Goal: Task Accomplishment & Management: Complete application form

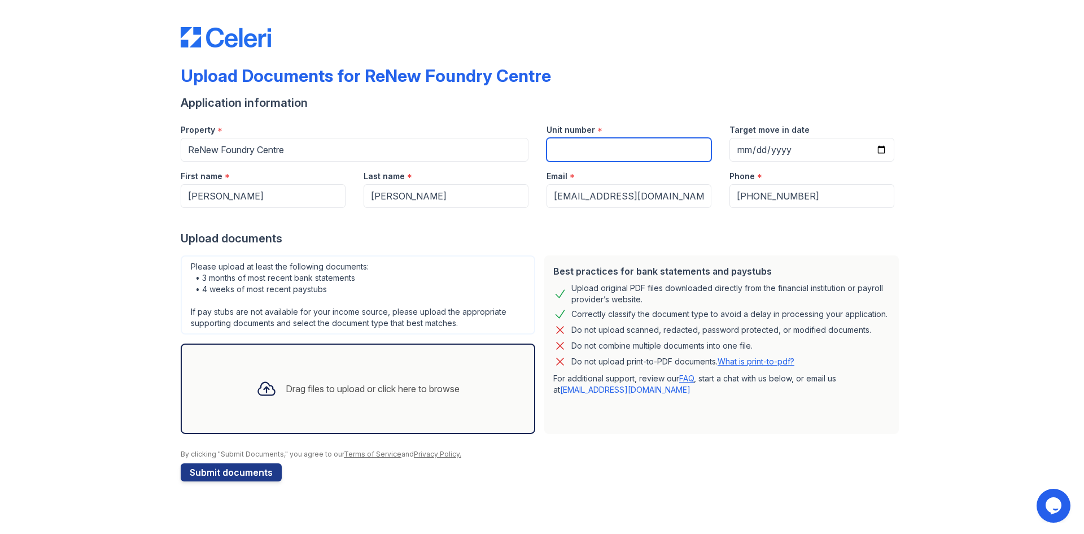
click at [570, 153] on input "Unit number" at bounding box center [629, 150] width 165 height 24
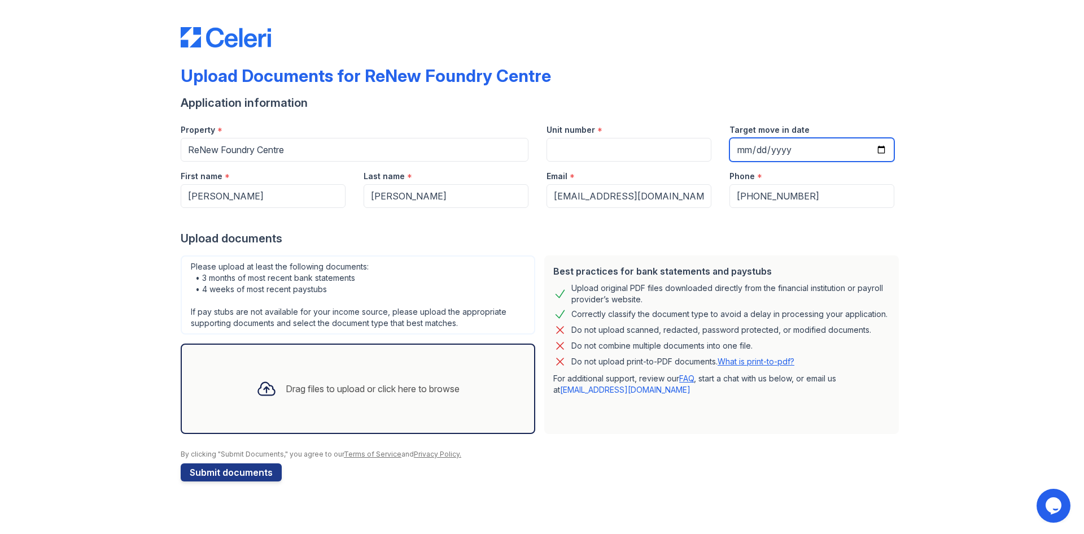
click at [884, 151] on input "Target move in date" at bounding box center [811, 150] width 165 height 24
type input "[DATE]"
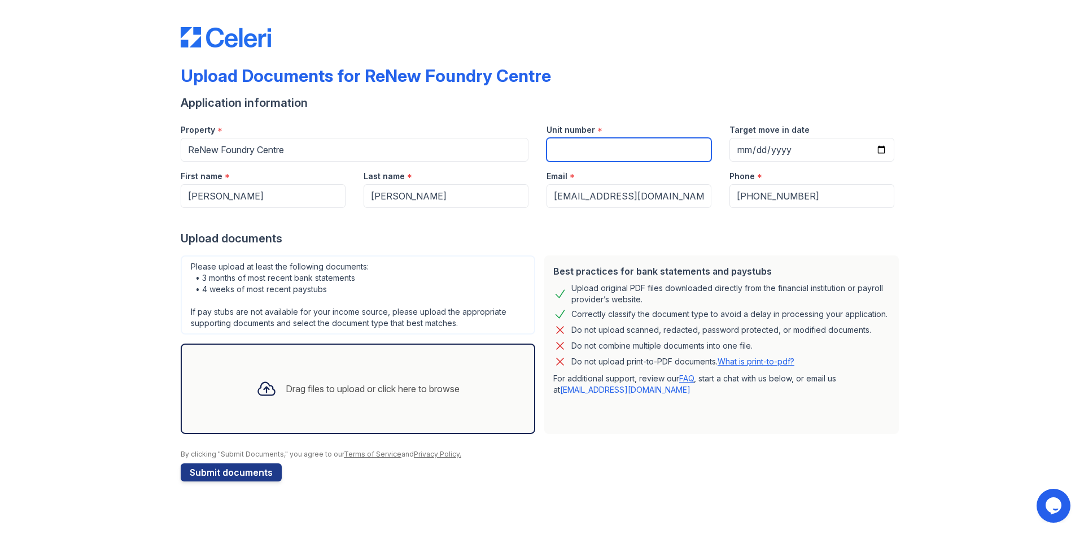
click at [562, 147] on input "Unit number" at bounding box center [629, 150] width 165 height 24
click at [286, 382] on div "Drag files to upload or click here to browse" at bounding box center [373, 389] width 174 height 14
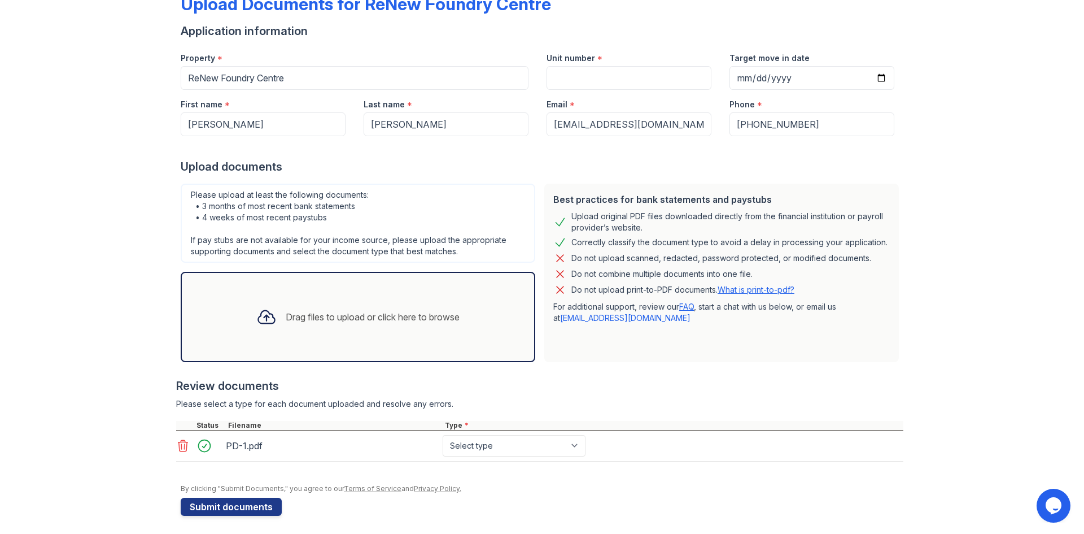
scroll to position [76, 0]
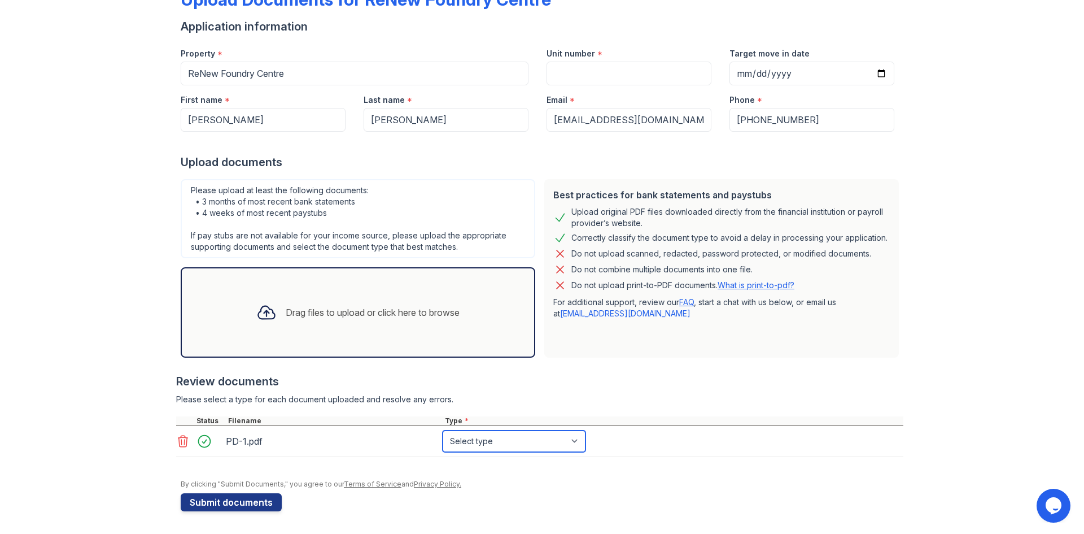
click at [575, 438] on select "Select type Paystub Bank Statement Offer Letter Tax Documents Benefit Award Let…" at bounding box center [514, 440] width 143 height 21
select select "paystub"
click at [443, 430] on select "Select type Paystub Bank Statement Offer Letter Tax Documents Benefit Award Let…" at bounding box center [514, 440] width 143 height 21
click at [574, 441] on select "Select type Paystub Bank Statement Offer Letter Tax Documents Benefit Award Let…" at bounding box center [514, 440] width 143 height 21
click at [443, 430] on select "Select type Paystub Bank Statement Offer Letter Tax Documents Benefit Award Let…" at bounding box center [514, 440] width 143 height 21
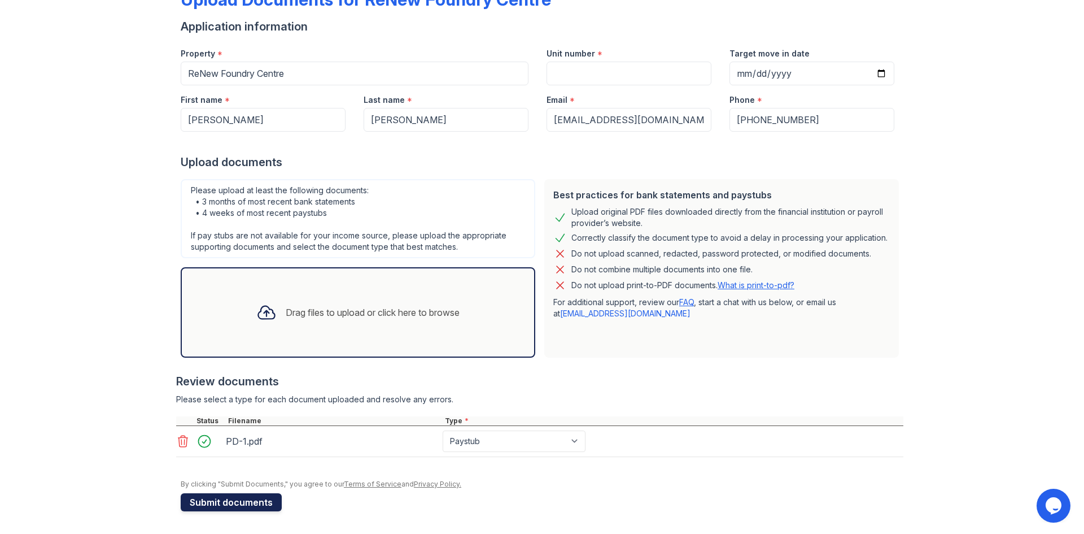
click at [212, 502] on button "Submit documents" at bounding box center [231, 502] width 101 height 18
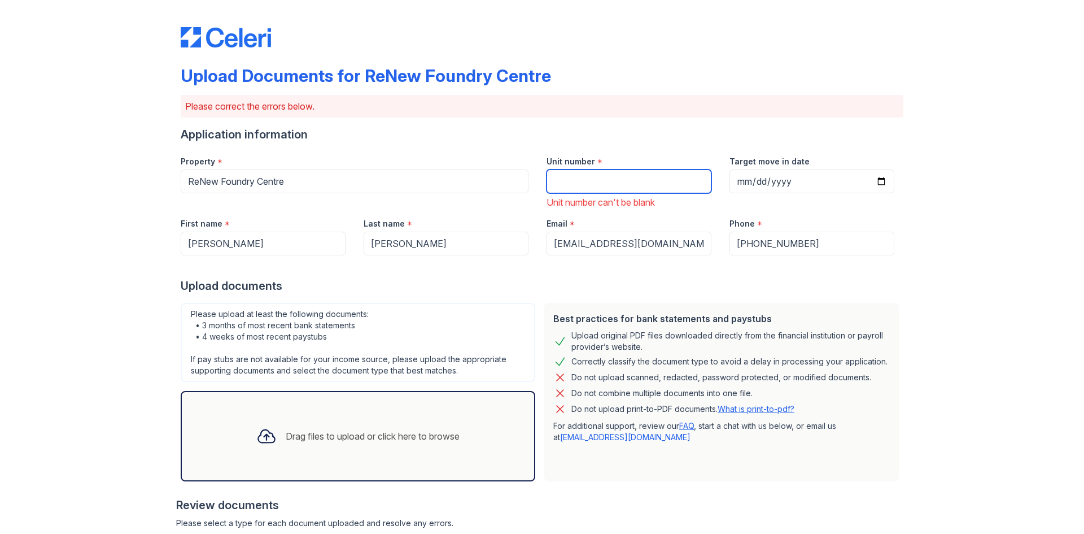
click at [611, 187] on input "Unit number" at bounding box center [629, 181] width 165 height 24
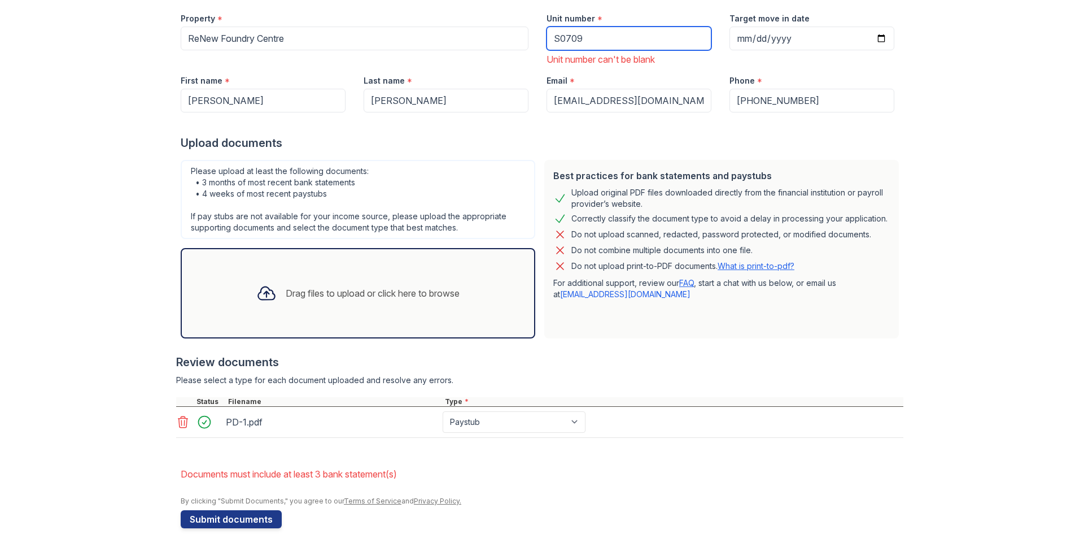
scroll to position [160, 0]
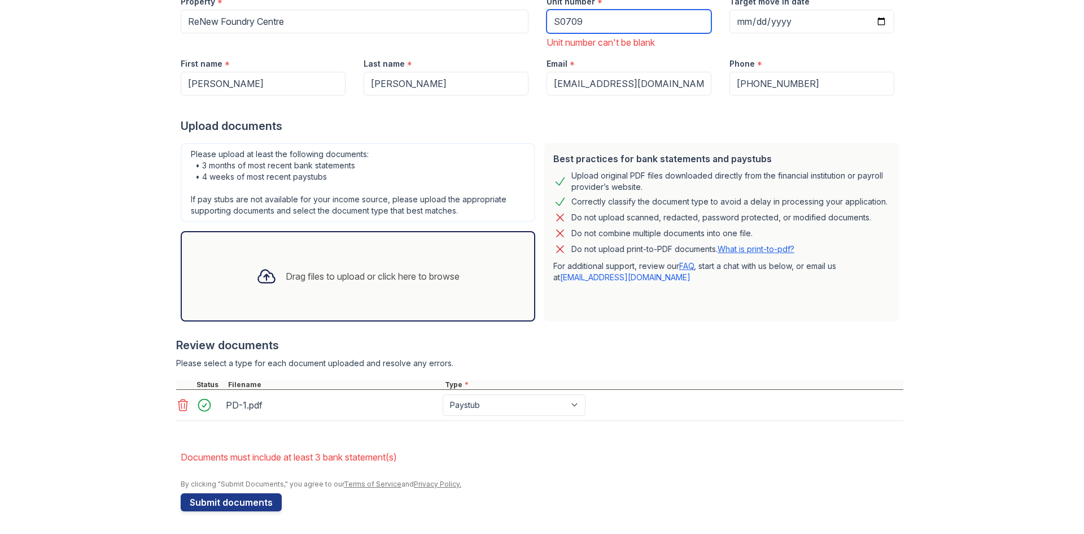
type input "S0709"
click at [286, 271] on div "Drag files to upload or click here to browse" at bounding box center [373, 276] width 174 height 14
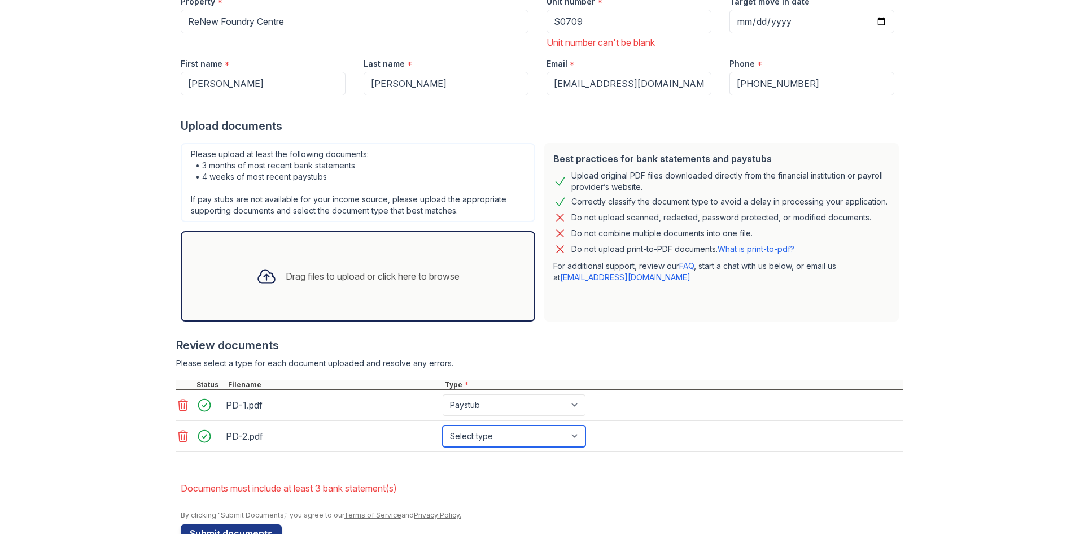
click at [576, 436] on select "Select type Paystub Bank Statement Offer Letter Tax Documents Benefit Award Let…" at bounding box center [514, 435] width 143 height 21
select select "paystub"
click at [443, 425] on select "Select type Paystub Bank Statement Offer Letter Tax Documents Benefit Award Let…" at bounding box center [514, 435] width 143 height 21
click at [273, 273] on div at bounding box center [266, 275] width 29 height 29
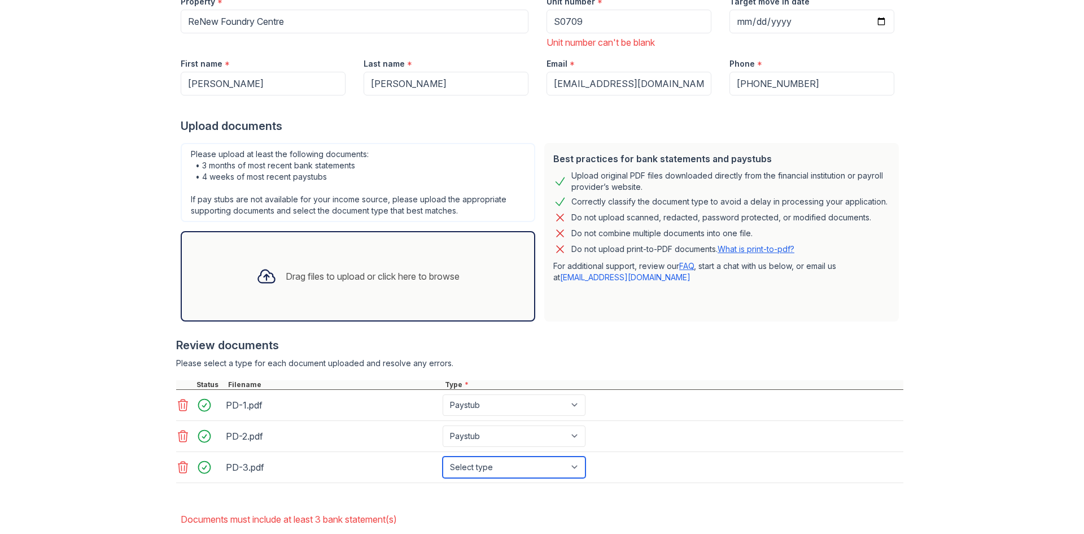
click at [576, 466] on select "Select type Paystub Bank Statement Offer Letter Tax Documents Benefit Award Let…" at bounding box center [514, 466] width 143 height 21
select select "paystub"
click at [443, 456] on select "Select type Paystub Bank Statement Offer Letter Tax Documents Benefit Award Let…" at bounding box center [514, 466] width 143 height 21
click at [269, 278] on div at bounding box center [266, 275] width 29 height 29
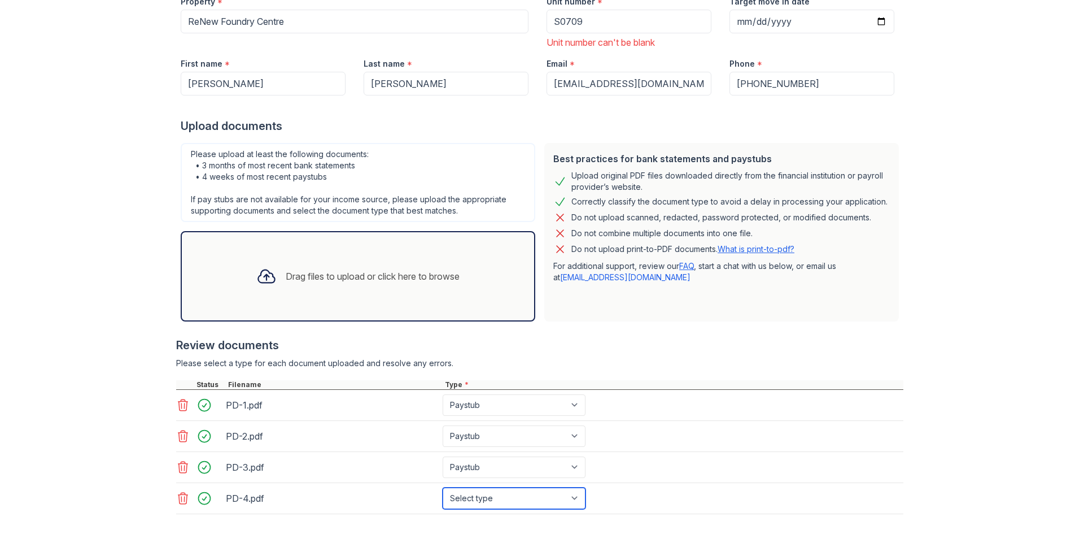
click at [573, 499] on select "Select type Paystub Bank Statement Offer Letter Tax Documents Benefit Award Let…" at bounding box center [514, 497] width 143 height 21
select select "paystub"
click at [443, 487] on select "Select type Paystub Bank Statement Offer Letter Tax Documents Benefit Award Let…" at bounding box center [514, 497] width 143 height 21
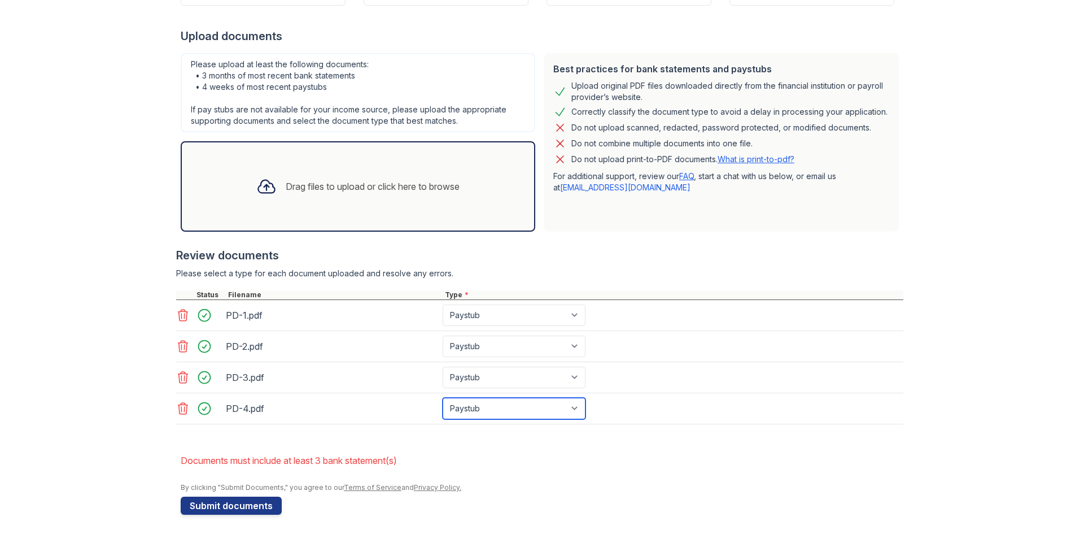
scroll to position [253, 0]
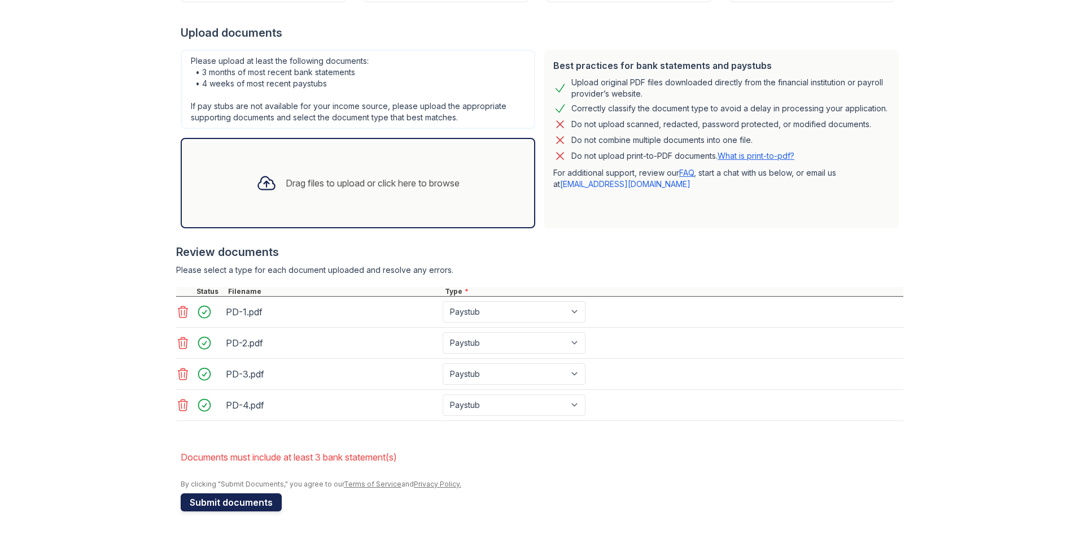
click at [242, 500] on button "Submit documents" at bounding box center [231, 502] width 101 height 18
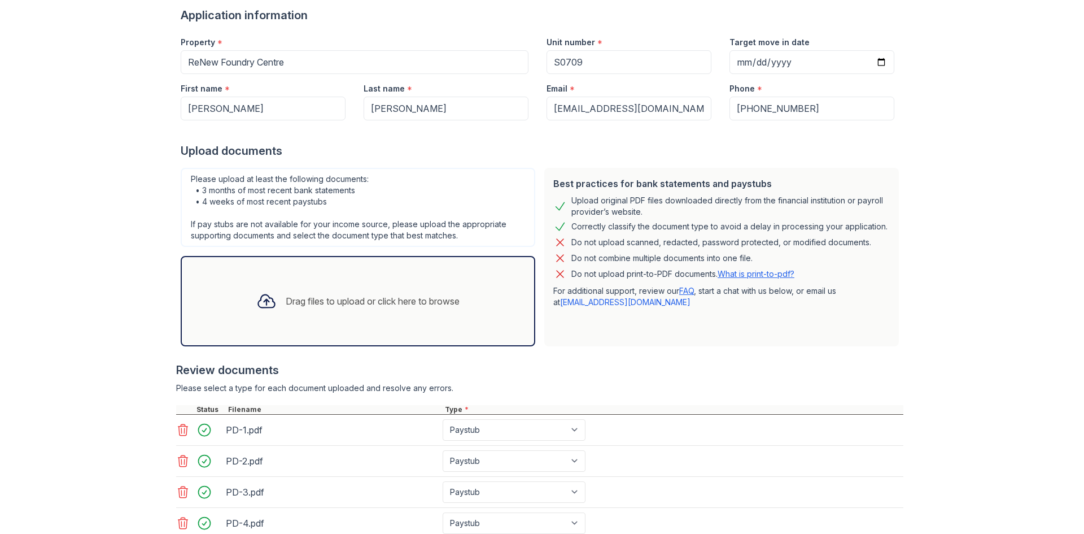
scroll to position [169, 0]
